Goal: Obtain resource: Download file/media

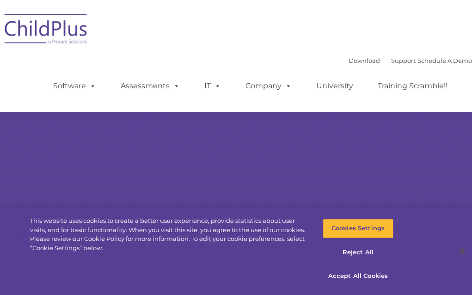
select select "MEDIUM"
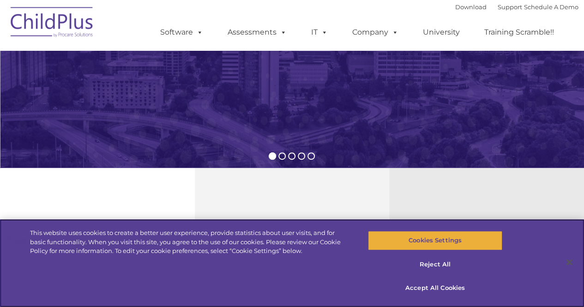
scroll to position [206, 0]
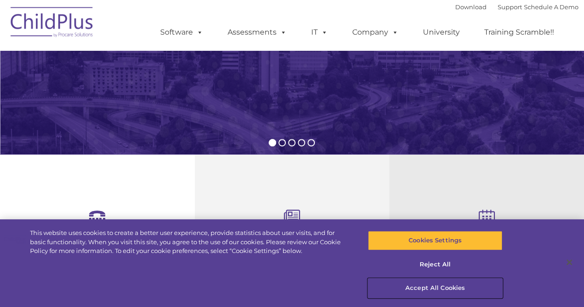
click at [463, 287] on button "Accept All Cookies" at bounding box center [435, 288] width 134 height 19
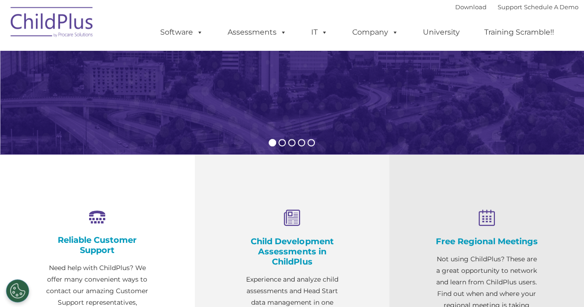
scroll to position [0, 0]
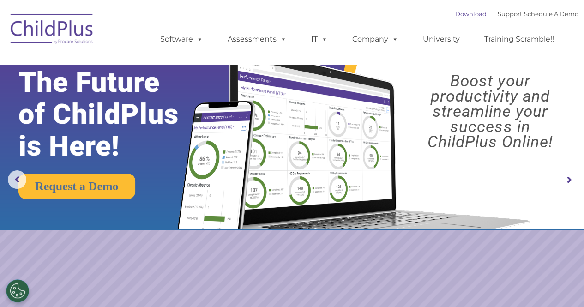
click at [456, 13] on link "Download" at bounding box center [471, 13] width 31 height 7
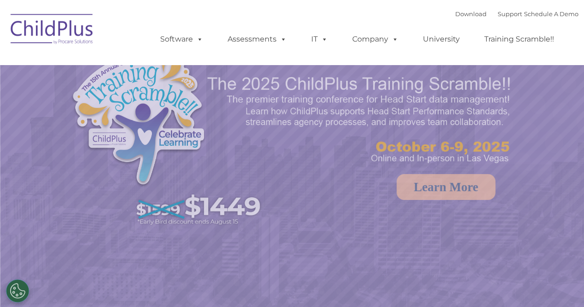
select select "MEDIUM"
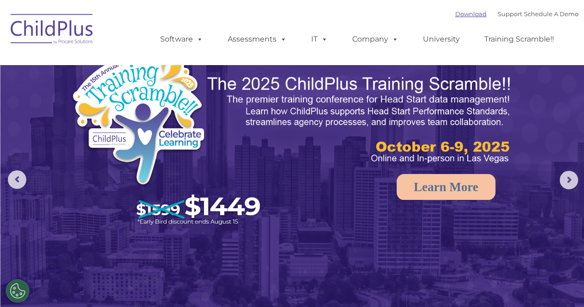
click at [456, 12] on link "Download" at bounding box center [471, 13] width 31 height 7
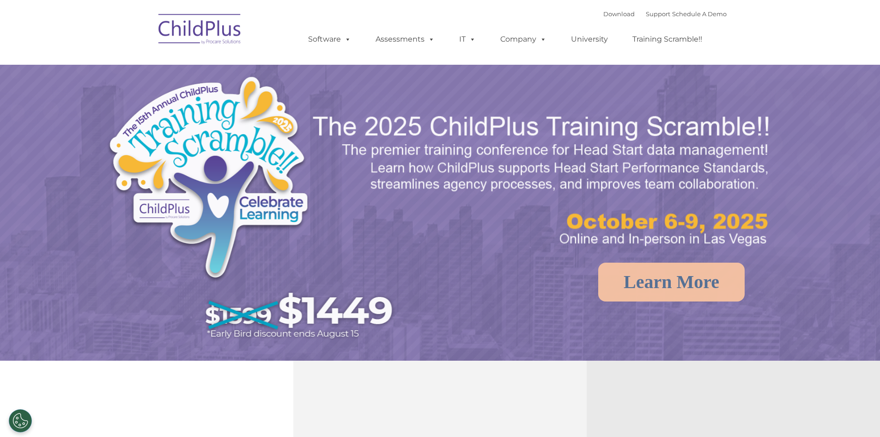
select select "MEDIUM"
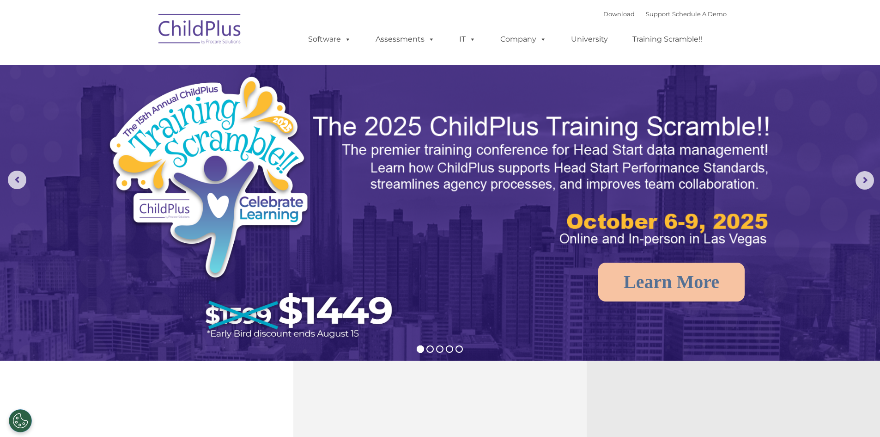
click at [825, 41] on nav "Download Support | Schedule A Demo  MENU MENU Software ChildPlus: The original…" at bounding box center [440, 32] width 880 height 65
click at [643, 10] on div "Download Support | Schedule A Demo " at bounding box center [664, 14] width 123 height 14
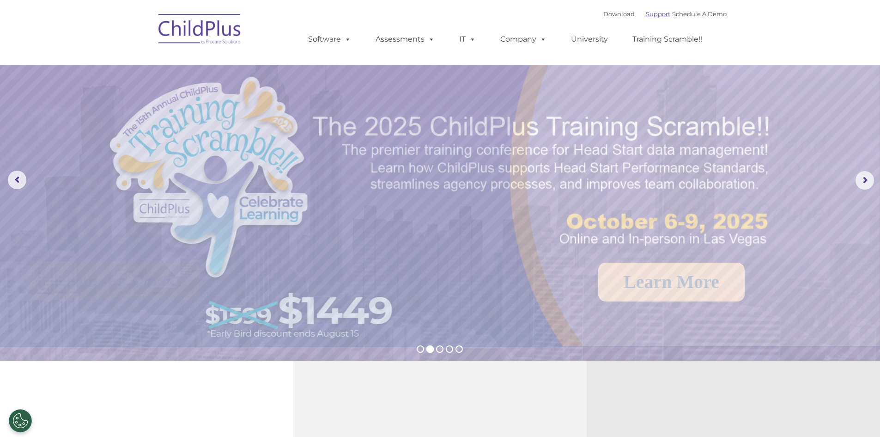
click at [646, 15] on link "Support" at bounding box center [658, 13] width 24 height 7
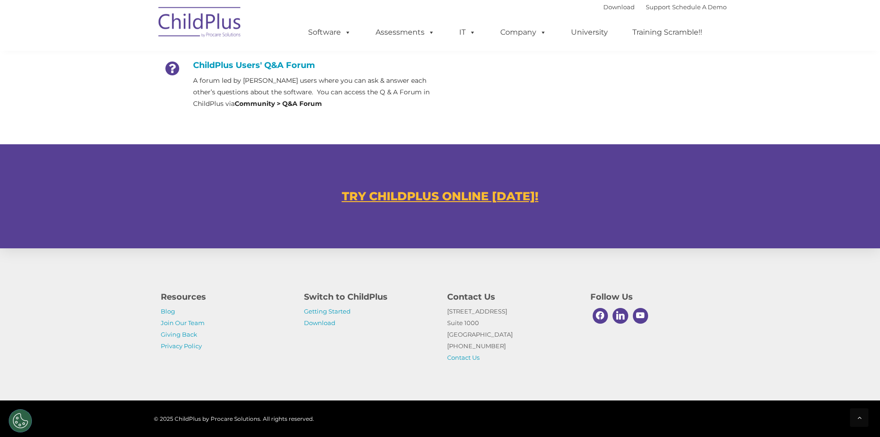
scroll to position [487, 0]
